Goal: Task Accomplishment & Management: Manage account settings

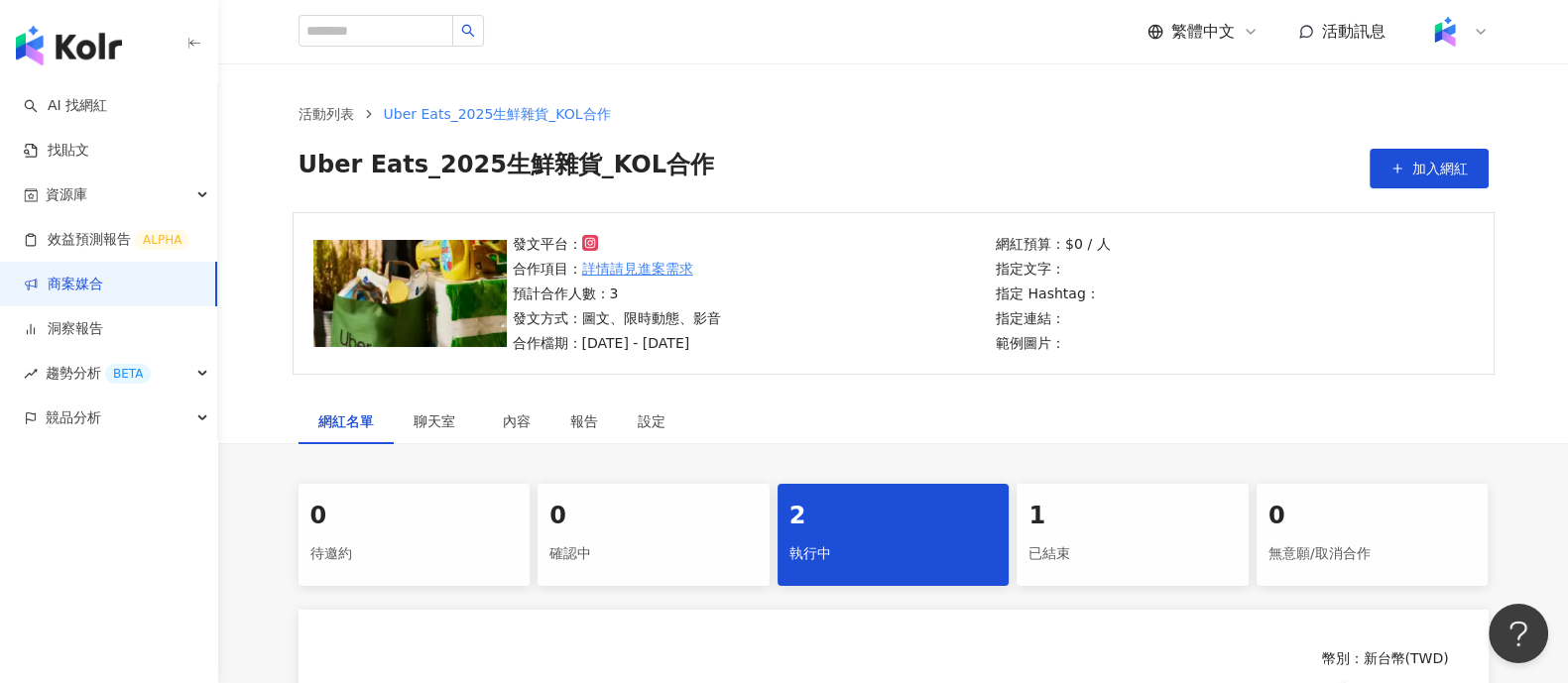
click at [104, 290] on link "商案媒合" at bounding box center [64, 285] width 80 height 20
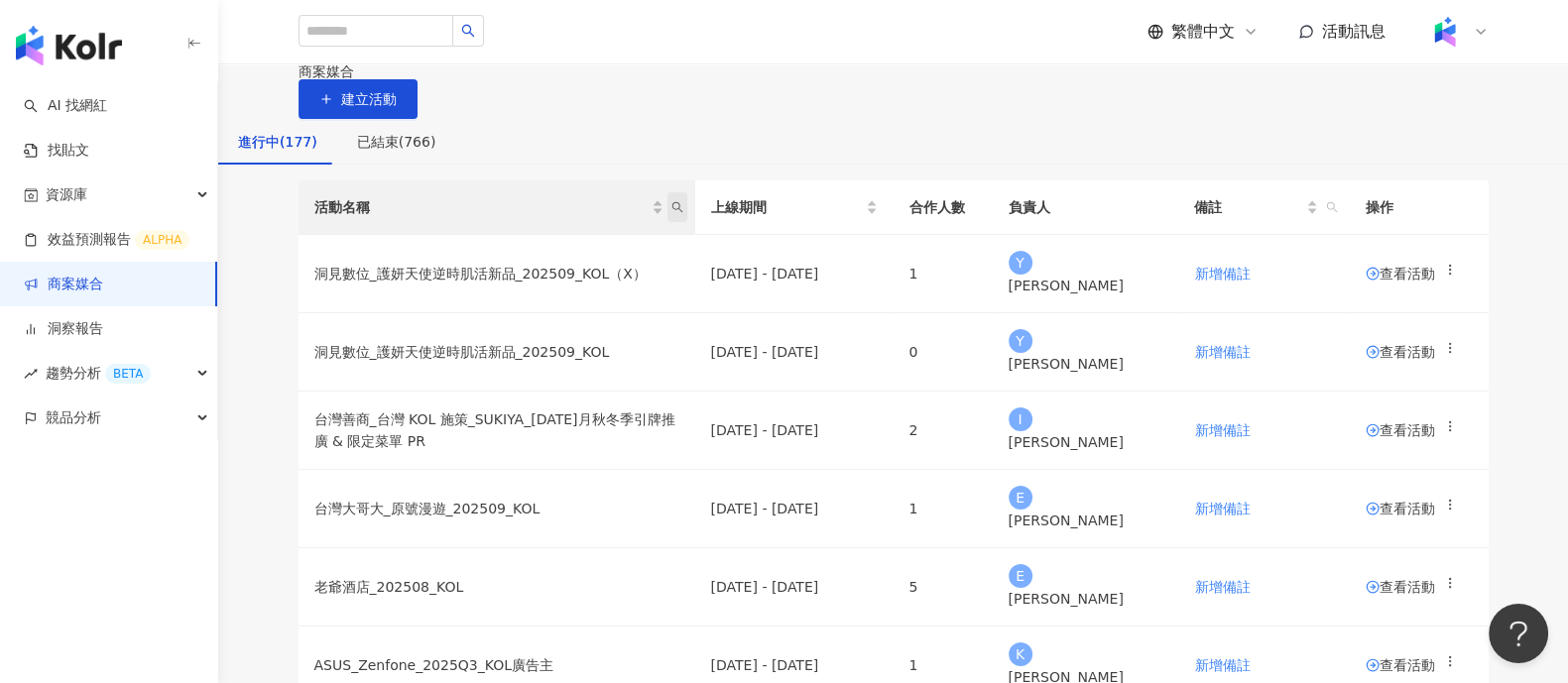
click at [687, 222] on span "活動名稱" at bounding box center [678, 207] width 20 height 30
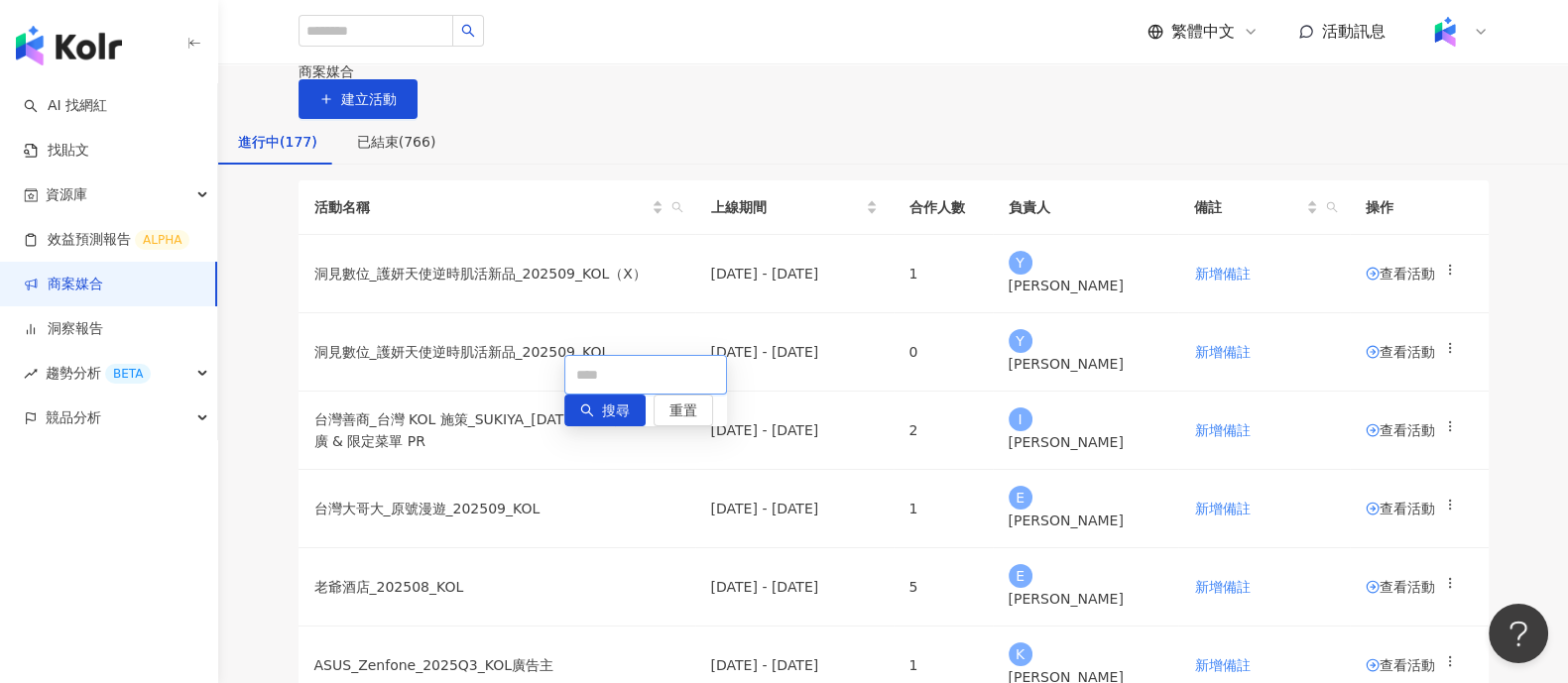
click at [605, 372] on input "text" at bounding box center [645, 375] width 162 height 40
type input "*"
type input "******"
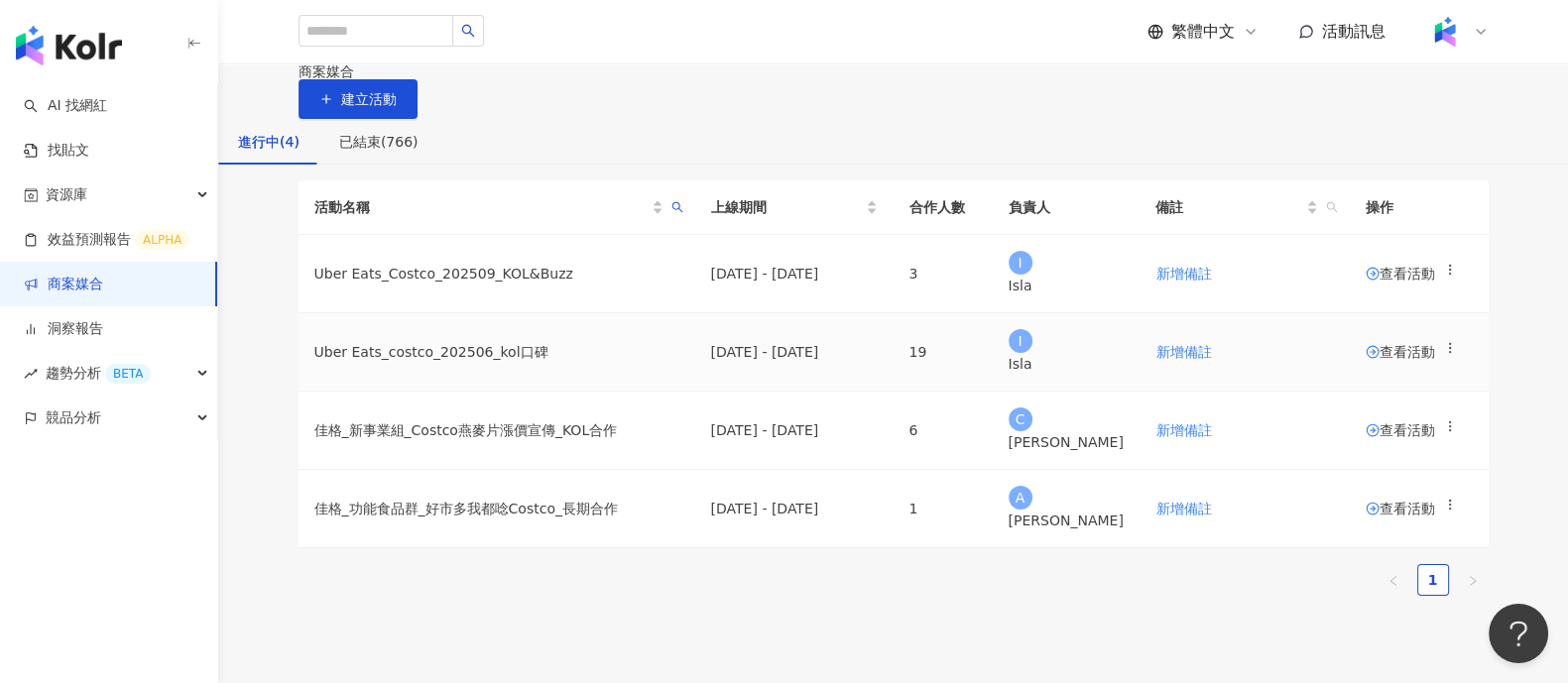
click at [1366, 359] on span "查看活動" at bounding box center [1401, 352] width 70 height 14
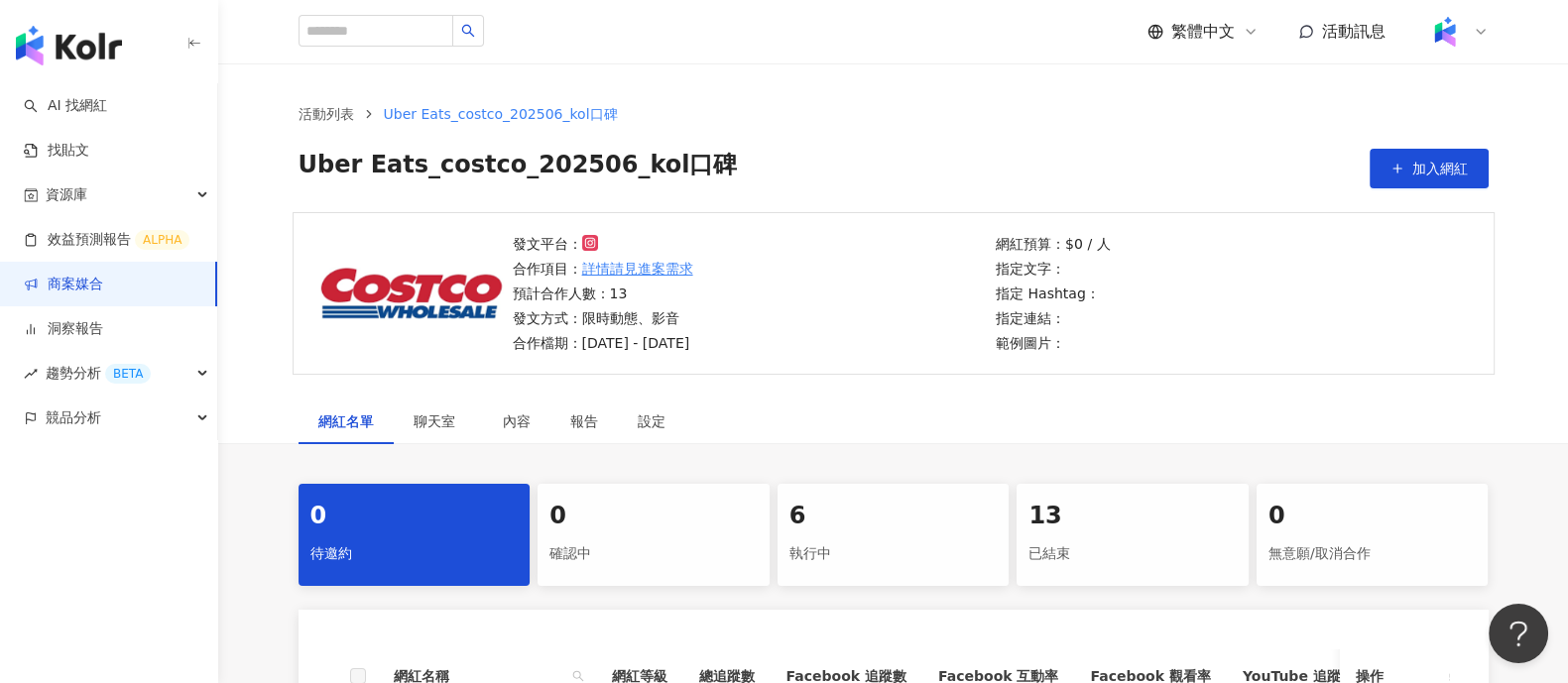
click at [909, 563] on div "執行中" at bounding box center [893, 555] width 208 height 34
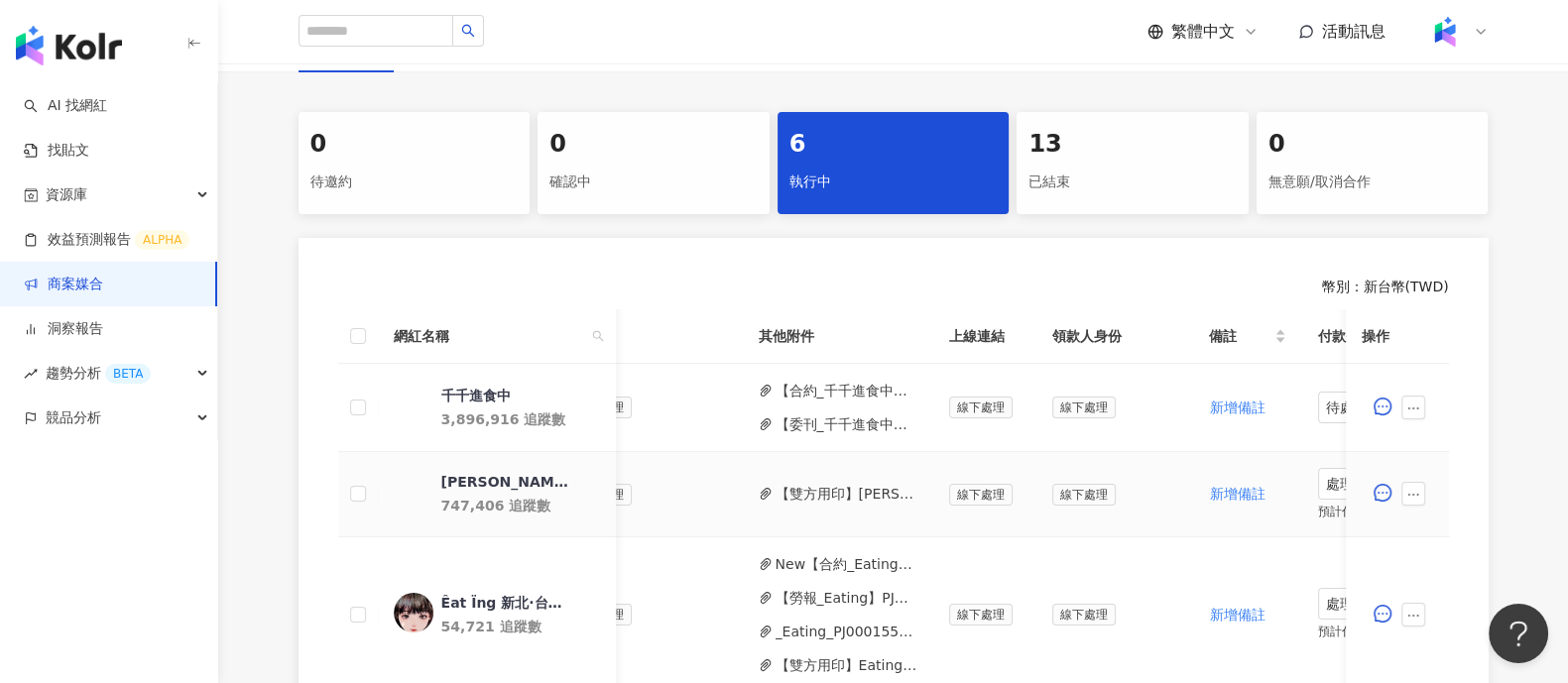
scroll to position [0, 760]
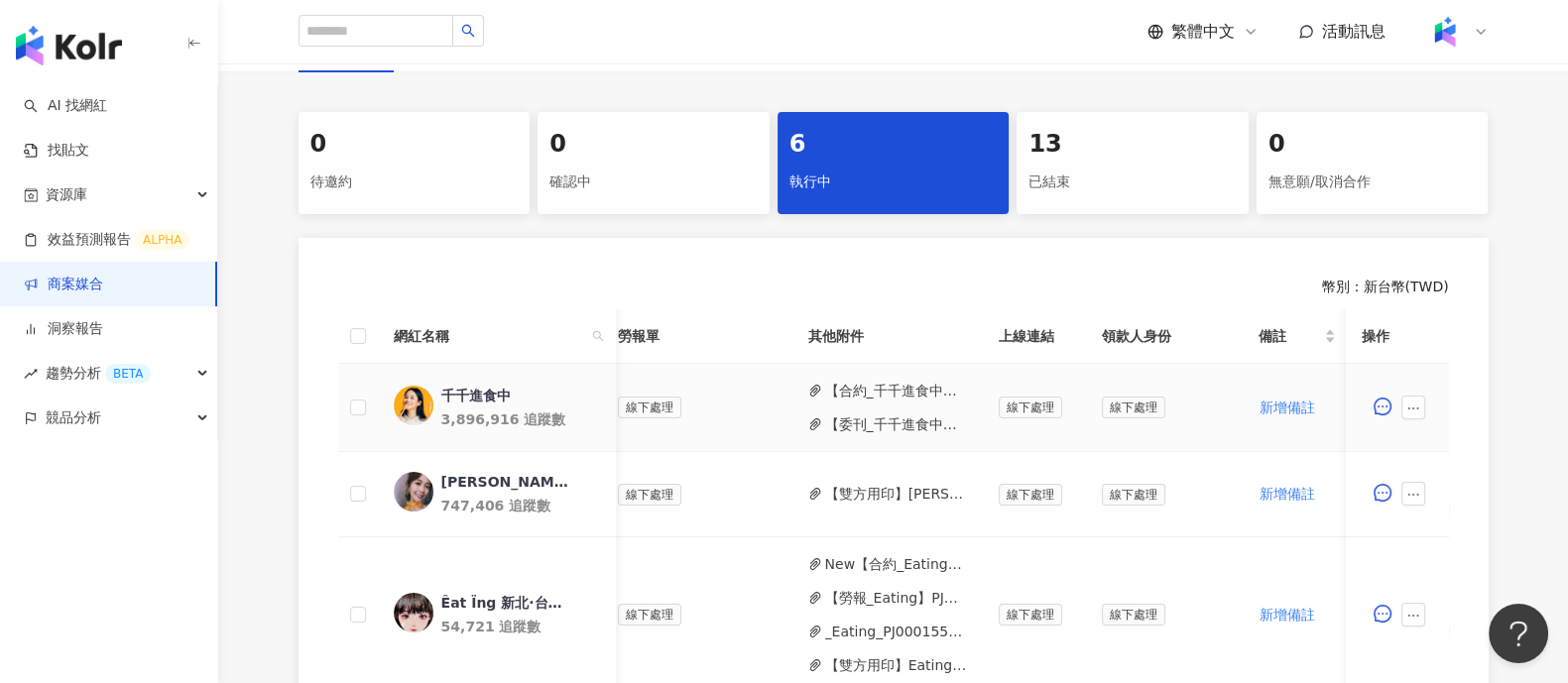
click at [848, 388] on button "【合約_千千進食中】PJ0001552 Uber Eats_costco_202506_kol口碑.pdf" at bounding box center [896, 391] width 141 height 22
